Goal: Transaction & Acquisition: Book appointment/travel/reservation

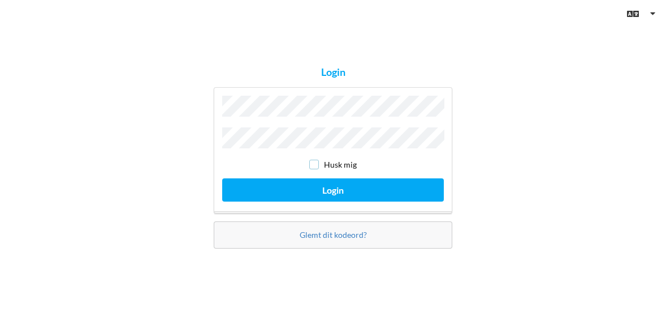
click at [314, 165] on input "checkbox" at bounding box center [314, 165] width 10 height 10
checkbox input "true"
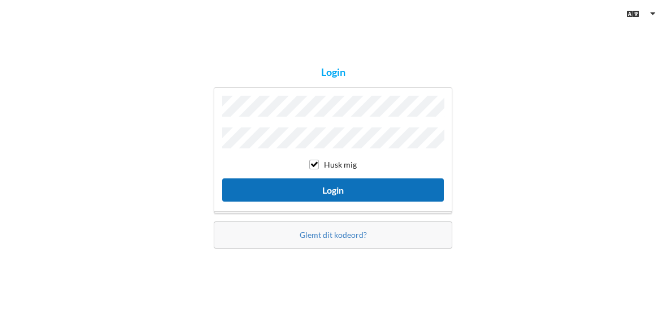
click at [321, 187] on button "Login" at bounding box center [333, 189] width 222 height 23
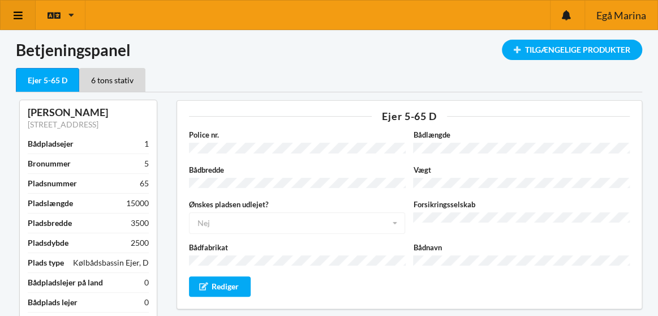
click at [19, 12] on icon at bounding box center [18, 15] width 12 height 10
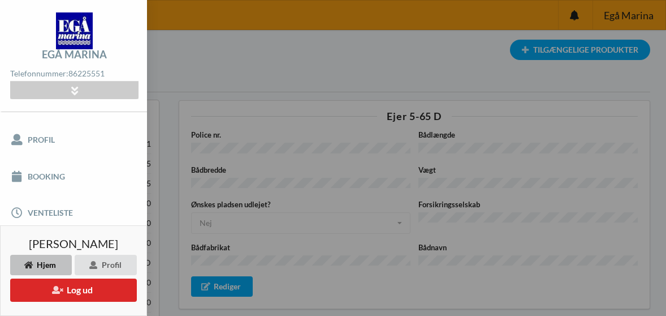
scroll to position [115, 0]
click at [41, 157] on link "Booking" at bounding box center [73, 170] width 147 height 36
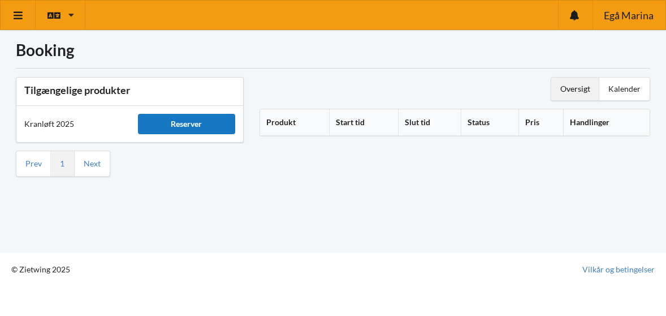
click at [174, 122] on div "Reserver" at bounding box center [187, 124] width 98 height 20
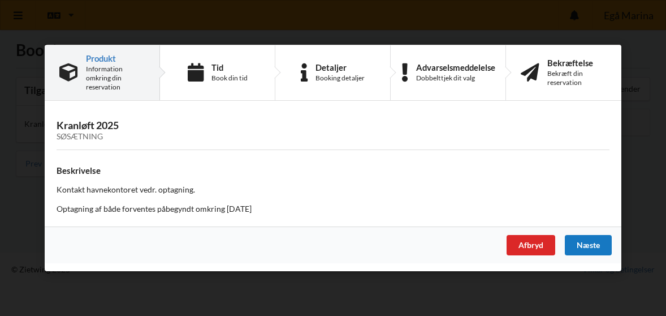
click at [579, 247] on div "Næste" at bounding box center [588, 245] width 47 height 20
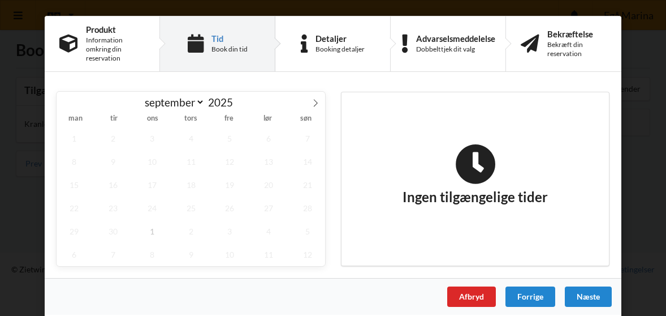
click at [190, 205] on span "25" at bounding box center [191, 207] width 35 height 23
click at [147, 230] on span "1" at bounding box center [152, 230] width 35 height 23
select select "9"
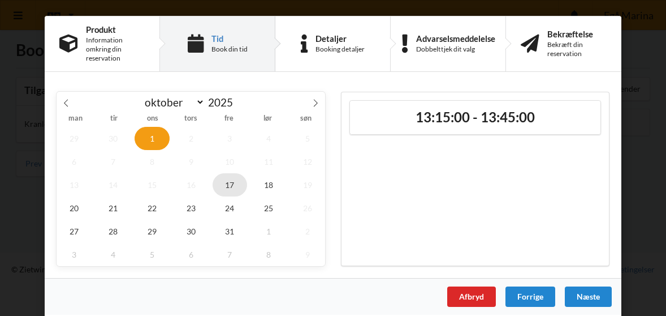
click at [230, 179] on span "17" at bounding box center [230, 184] width 35 height 23
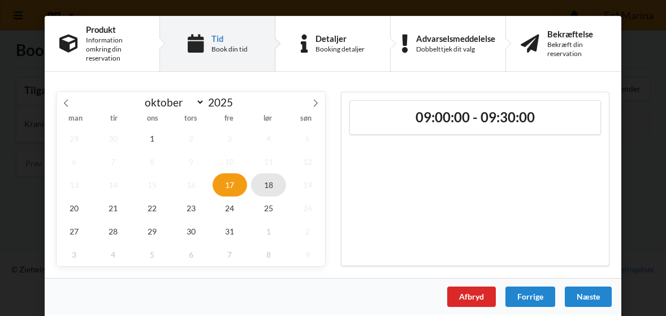
click at [262, 186] on span "18" at bounding box center [268, 184] width 35 height 23
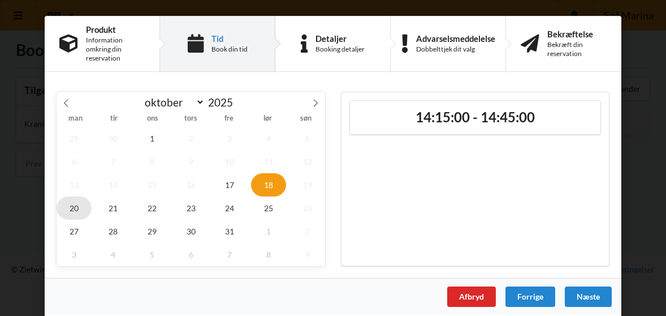
click at [74, 203] on span "20" at bounding box center [74, 207] width 35 height 23
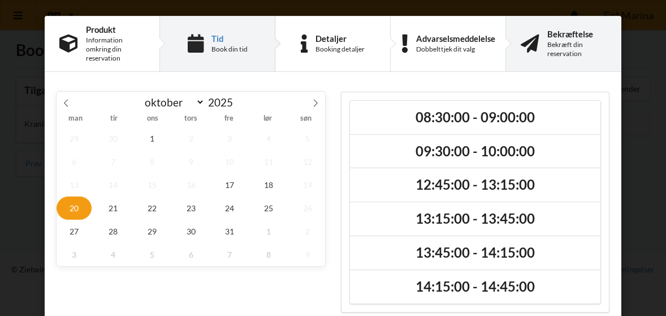
click at [571, 44] on div "Bekræft din reservation" at bounding box center [577, 49] width 59 height 18
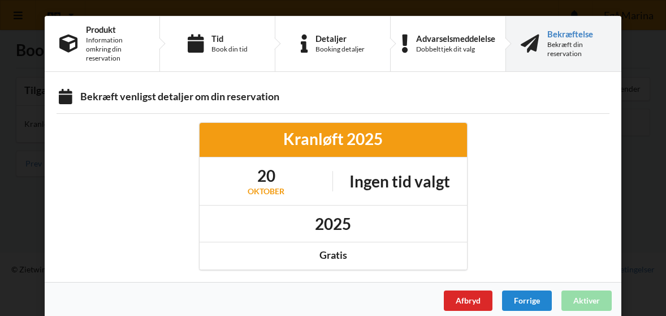
click at [459, 274] on div "Kranløft 2025 [DATE] Ingen tid valgt 2025 Gratis" at bounding box center [333, 195] width 285 height 163
click at [460, 300] on div "Afbryd" at bounding box center [468, 300] width 49 height 20
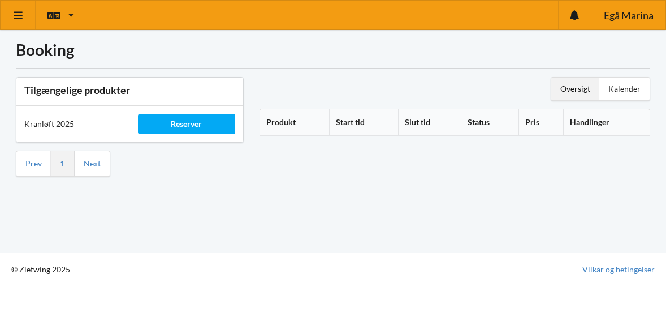
click at [581, 88] on div "Oversigt" at bounding box center [575, 88] width 48 height 23
click at [623, 85] on div "Kalender" at bounding box center [625, 88] width 50 height 23
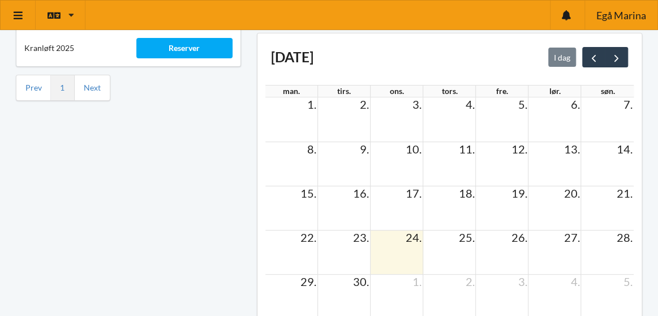
scroll to position [103, 0]
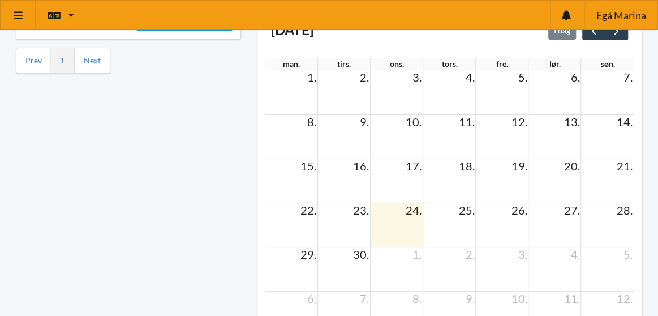
click at [448, 224] on td at bounding box center [449, 225] width 53 height 44
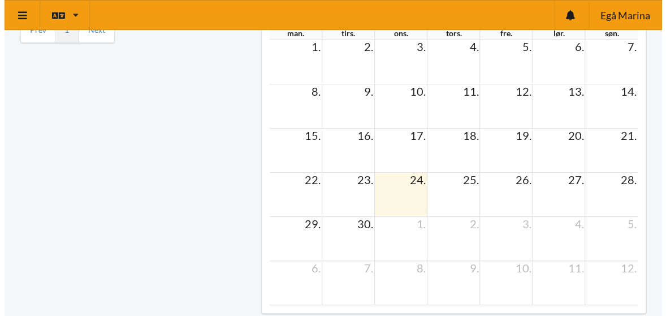
scroll to position [0, 0]
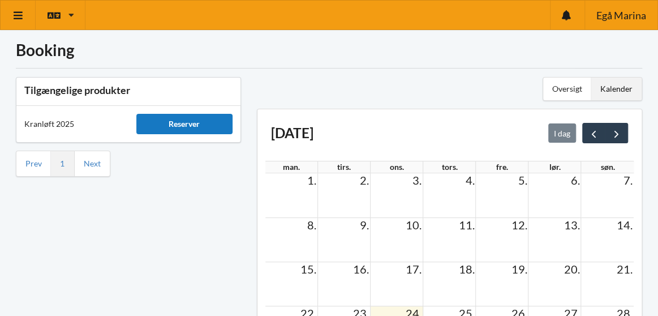
click at [193, 128] on div "Reserver" at bounding box center [184, 124] width 96 height 20
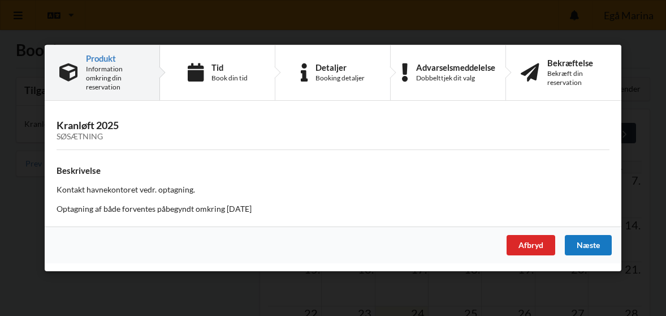
click at [590, 243] on div "Næste" at bounding box center [588, 245] width 47 height 20
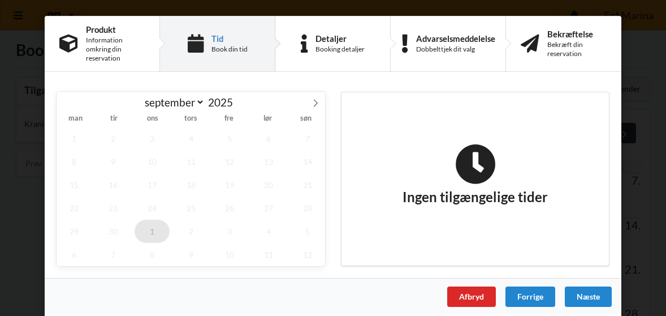
click at [149, 226] on span "1" at bounding box center [152, 230] width 35 height 23
select select "9"
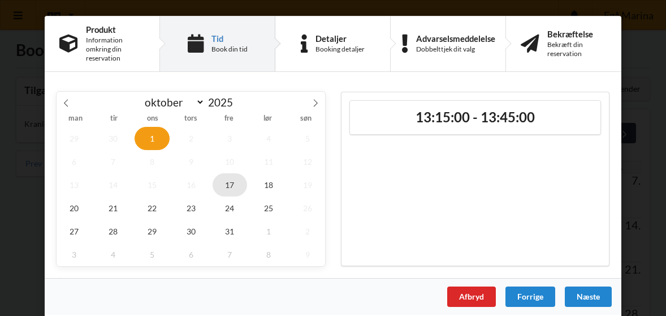
click at [231, 182] on span "17" at bounding box center [230, 184] width 35 height 23
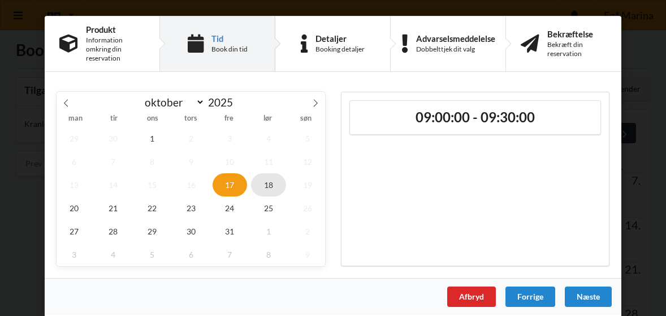
click at [267, 180] on span "18" at bounding box center [268, 184] width 35 height 23
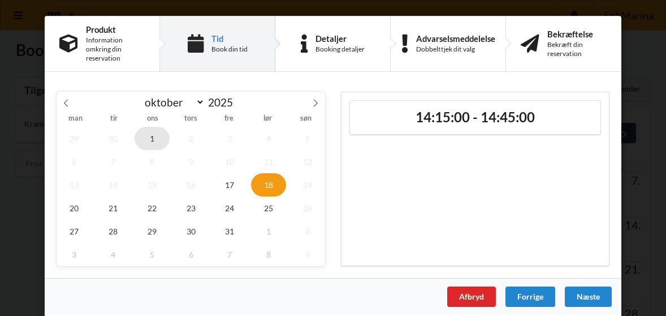
click at [148, 132] on span "1" at bounding box center [152, 138] width 35 height 23
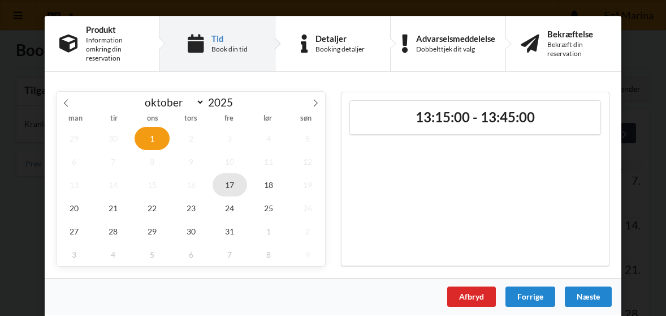
click at [223, 189] on span "17" at bounding box center [230, 184] width 35 height 23
click at [225, 180] on span "17" at bounding box center [230, 184] width 35 height 23
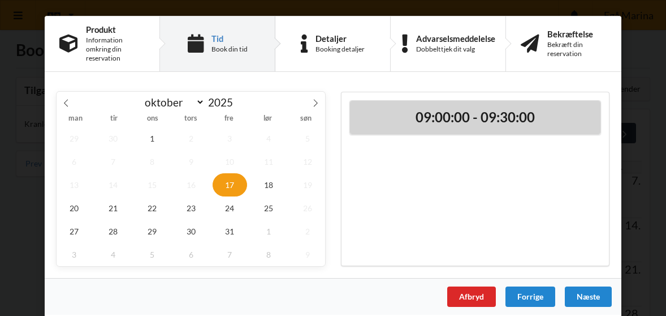
click at [477, 120] on h2 "09:00:00 - 09:30:00" at bounding box center [475, 118] width 235 height 18
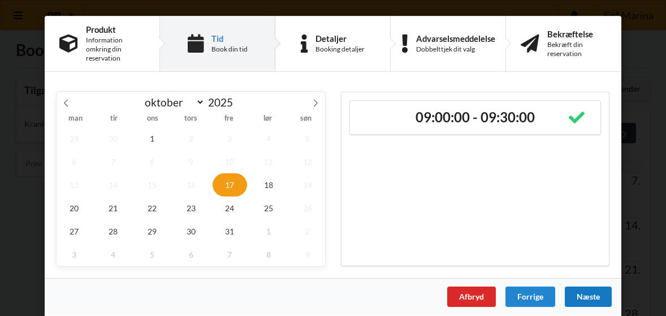
click at [584, 292] on div "Næste" at bounding box center [588, 296] width 47 height 20
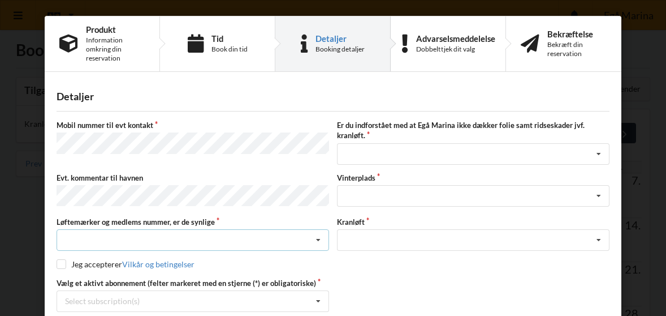
click at [317, 236] on icon at bounding box center [318, 240] width 17 height 21
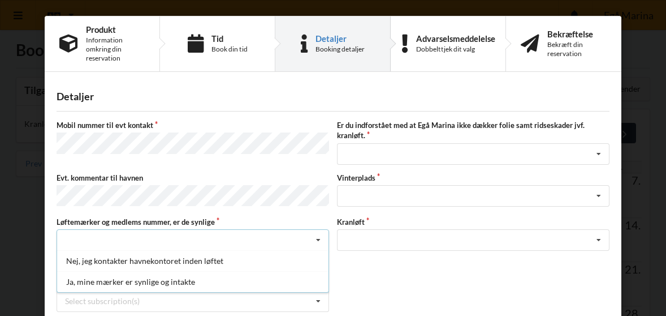
click at [317, 234] on icon at bounding box center [318, 240] width 17 height 21
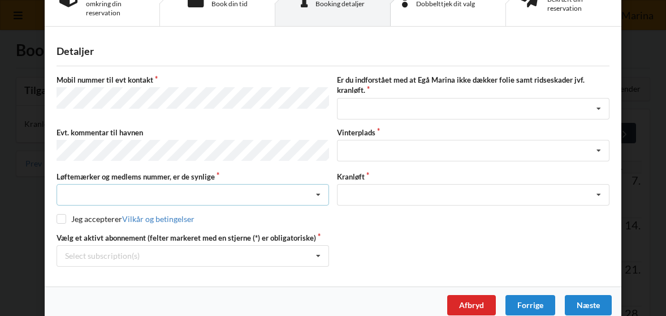
scroll to position [57, 0]
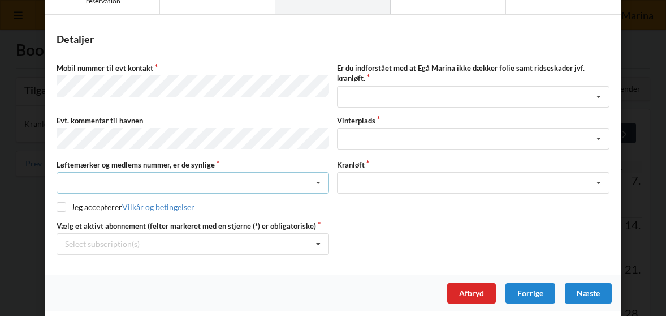
click at [317, 180] on icon at bounding box center [318, 183] width 17 height 21
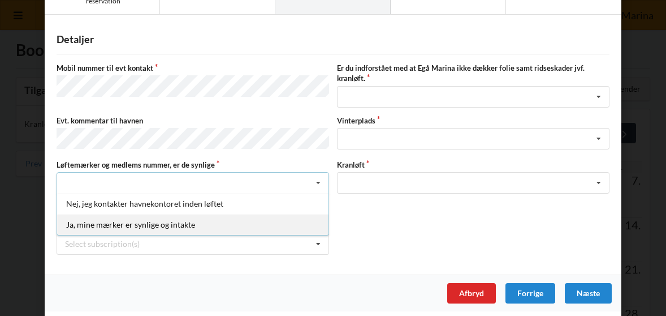
click at [83, 222] on div "Ja, mine mærker er synlige og intakte" at bounding box center [192, 224] width 271 height 21
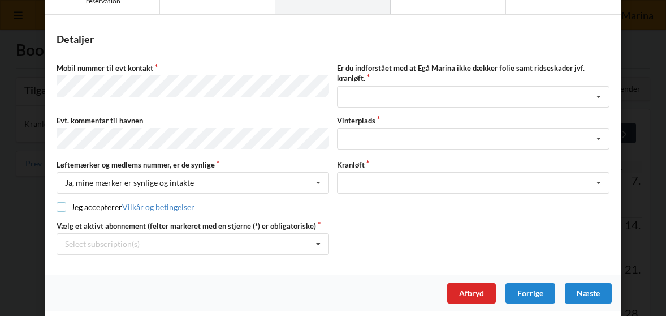
click at [60, 204] on input "checkbox" at bounding box center [62, 207] width 10 height 10
checkbox input "true"
click at [597, 94] on icon at bounding box center [599, 97] width 17 height 21
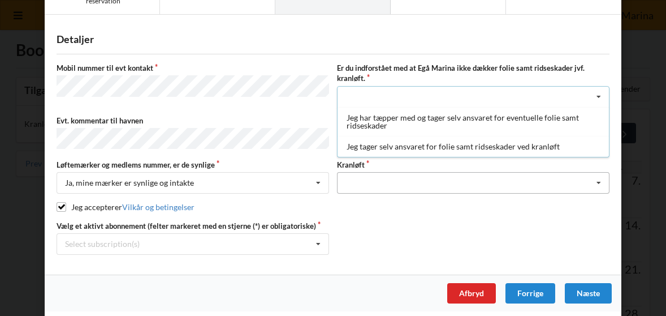
drag, startPoint x: 410, startPoint y: 147, endPoint x: 501, endPoint y: 188, distance: 100.0
click at [410, 147] on div "Jeg tager selv ansvaret for folie samt ridseskader ved kranløft" at bounding box center [473, 146] width 271 height 21
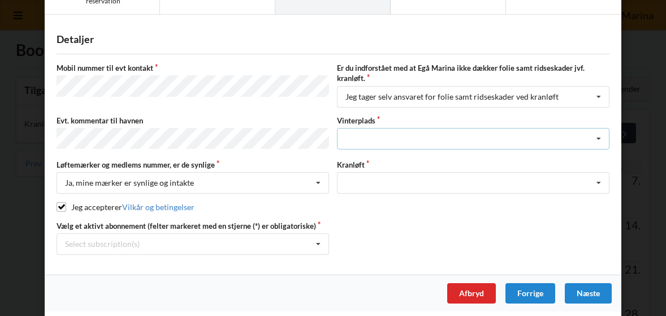
click at [597, 134] on icon at bounding box center [599, 138] width 17 height 21
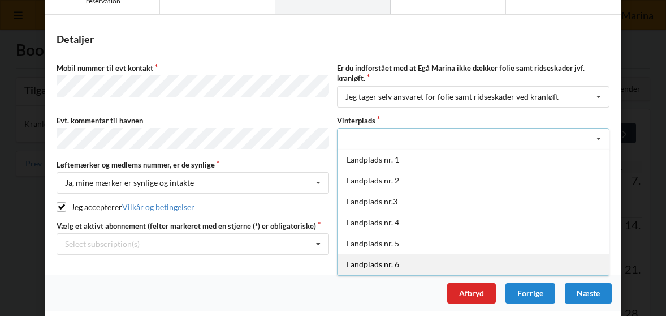
click at [365, 263] on div "Landplads nr. 6" at bounding box center [473, 263] width 271 height 21
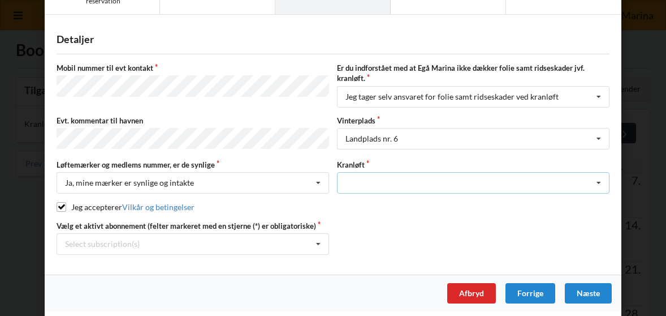
click at [601, 178] on icon at bounding box center [599, 183] width 17 height 21
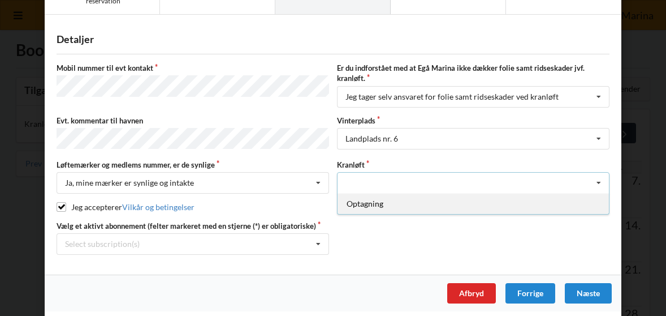
click at [362, 202] on div "Optagning" at bounding box center [473, 203] width 271 height 21
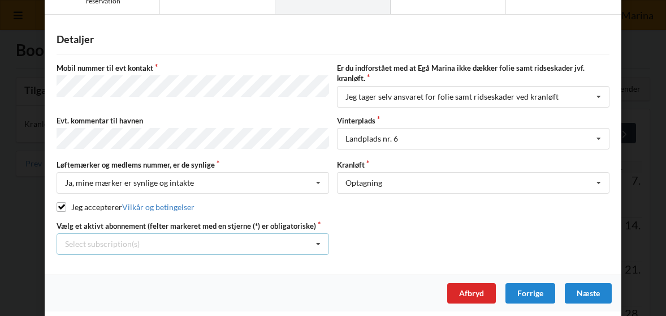
click at [318, 240] on icon at bounding box center [318, 244] width 17 height 21
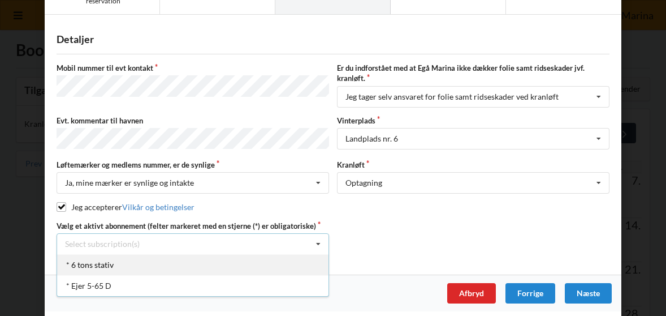
click at [77, 259] on div "* 6 tons stativ" at bounding box center [192, 264] width 271 height 21
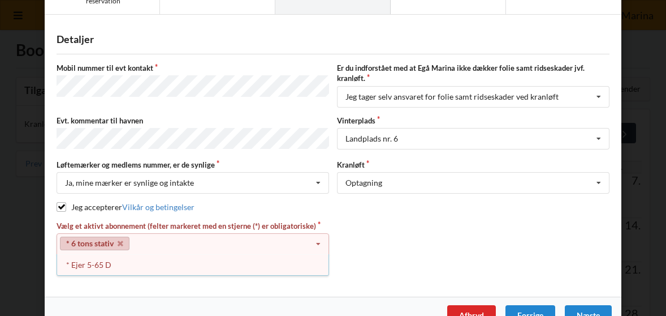
click at [80, 228] on div "Vælg et aktivt abonnement (felter markeret med en stjerne (*) er obligatoriske)…" at bounding box center [193, 249] width 281 height 56
click at [317, 242] on icon at bounding box center [318, 244] width 17 height 21
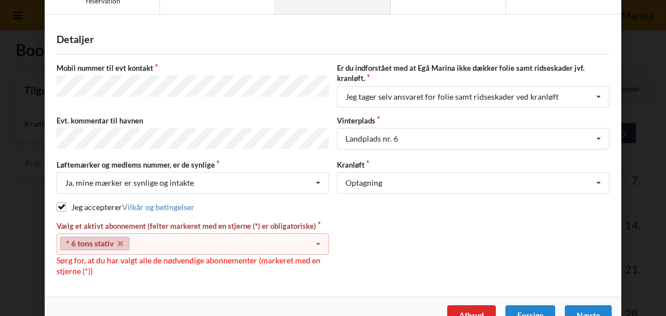
click at [316, 242] on icon at bounding box center [318, 244] width 17 height 21
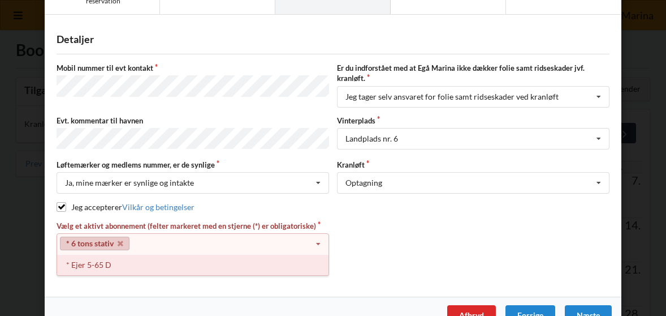
click at [93, 261] on div "* Ejer 5-65 D" at bounding box center [192, 264] width 271 height 21
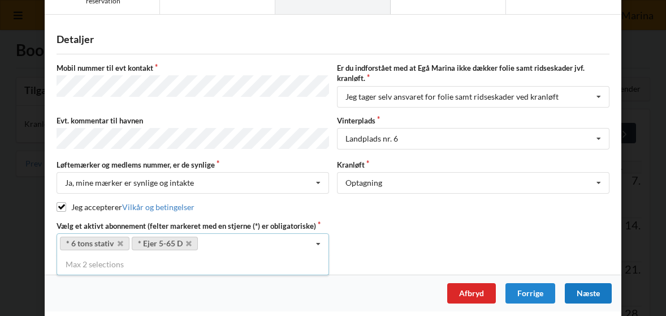
click at [590, 288] on div "Næste" at bounding box center [588, 293] width 47 height 20
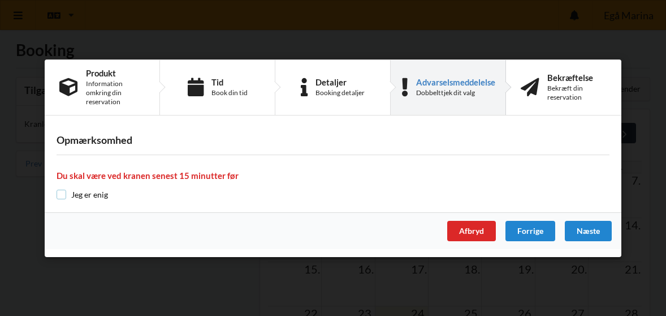
click at [62, 191] on input "checkbox" at bounding box center [62, 194] width 10 height 10
checkbox input "true"
click at [581, 227] on div "Næste" at bounding box center [588, 231] width 47 height 20
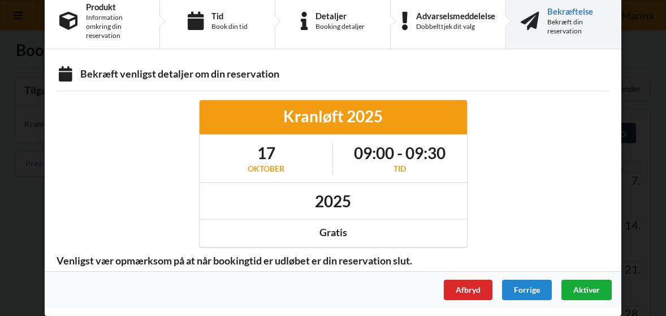
scroll to position [12, 0]
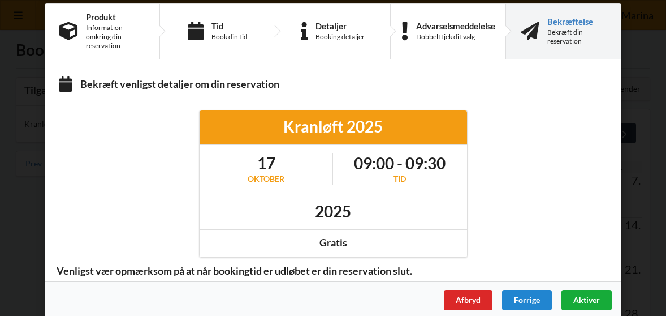
click at [587, 295] on span "Aktiver" at bounding box center [587, 300] width 27 height 10
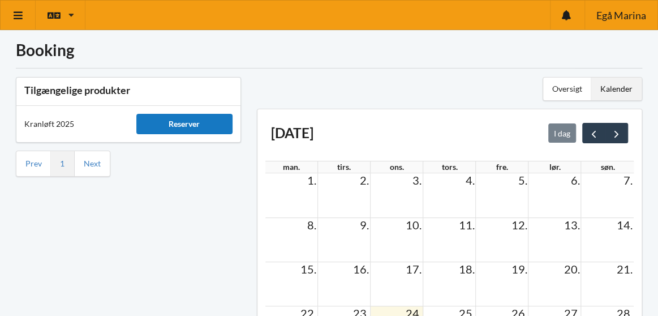
click at [170, 125] on div "Reserver" at bounding box center [184, 124] width 96 height 20
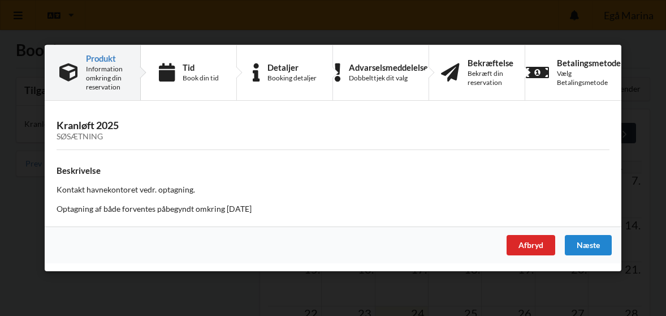
click at [587, 218] on div "Kranløft 2025 Søsætning Beskrivelse Kontakt havnekontoret vedr. optagning. Opta…" at bounding box center [333, 168] width 577 height 118
click at [585, 241] on div "Næste" at bounding box center [588, 245] width 47 height 20
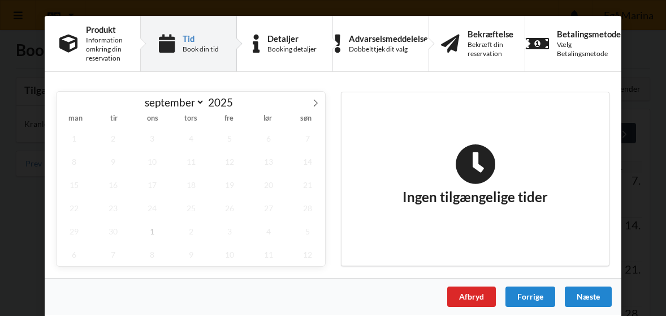
scroll to position [3, 0]
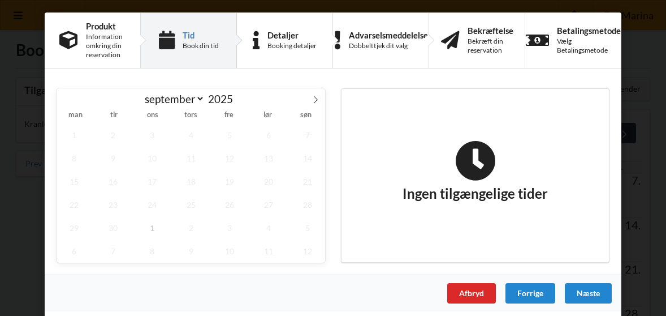
click at [436, 162] on icon at bounding box center [475, 160] width 145 height 41
click at [227, 202] on span "26" at bounding box center [230, 204] width 35 height 23
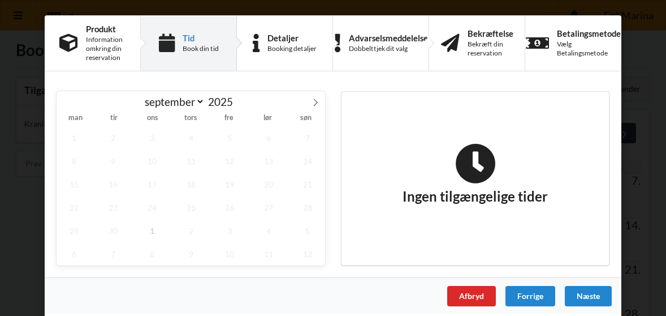
scroll to position [0, 0]
